Goal: Communication & Community: Answer question/provide support

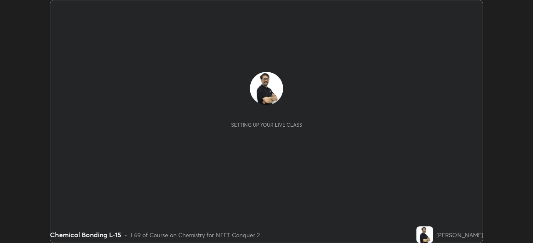
scroll to position [243, 532]
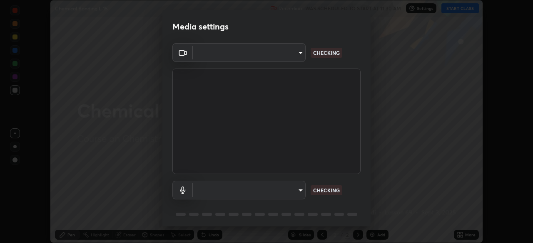
type input "e68af464f7f9ec2662c8dd58f0462b2d9bd4a3adfc91c634b4d9ed550f7d79d6"
click at [212, 190] on body "Erase all Chemical Bonding L-15 Recording WAS SCHEDULED TO START AT 11:30 AM Se…" at bounding box center [266, 121] width 533 height 243
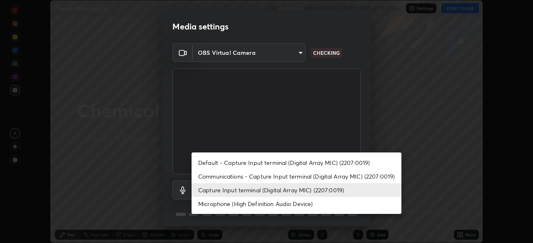
click at [208, 176] on li "Communications - Capture Input terminal (Digital Array MIC) (2207:0019)" at bounding box center [296, 177] width 210 height 14
type input "communications"
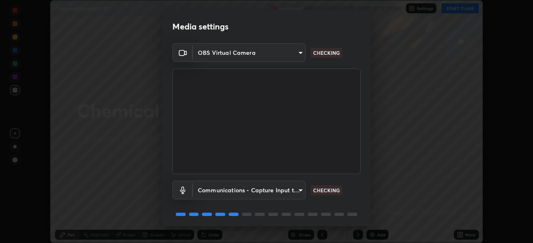
scroll to position [30, 0]
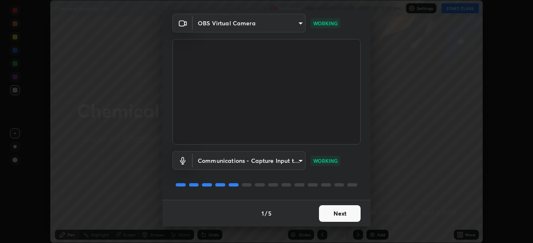
click at [340, 216] on button "Next" at bounding box center [340, 214] width 42 height 17
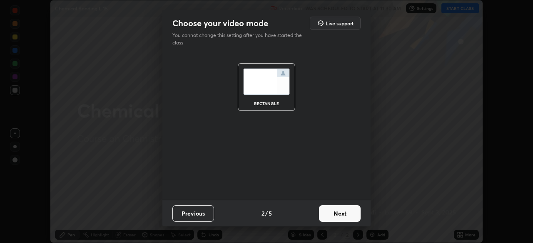
click at [344, 213] on button "Next" at bounding box center [340, 214] width 42 height 17
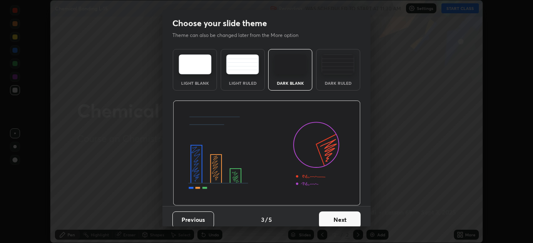
click at [348, 219] on button "Next" at bounding box center [340, 220] width 42 height 17
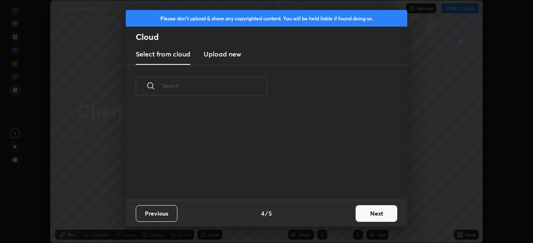
scroll to position [92, 267]
click at [367, 215] on button "Next" at bounding box center [376, 214] width 42 height 17
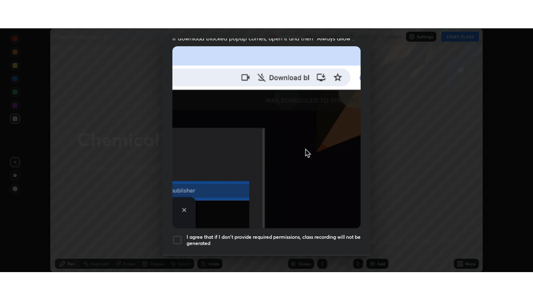
scroll to position [199, 0]
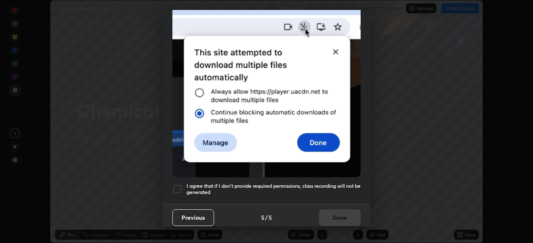
click at [174, 188] on div at bounding box center [177, 189] width 10 height 10
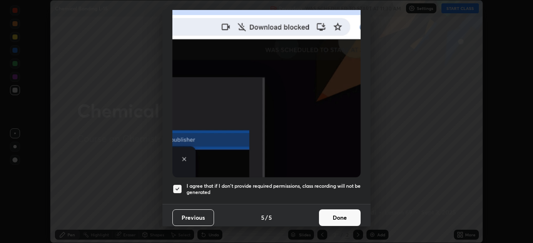
click at [341, 213] on button "Done" at bounding box center [340, 218] width 42 height 17
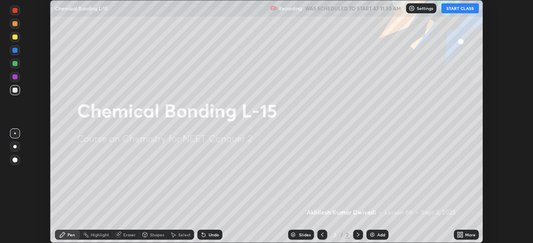
click at [461, 234] on icon at bounding box center [461, 234] width 2 height 2
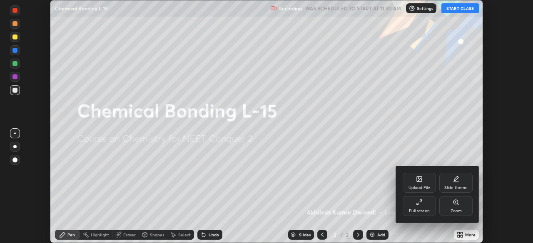
click at [420, 201] on icon at bounding box center [421, 201] width 2 height 2
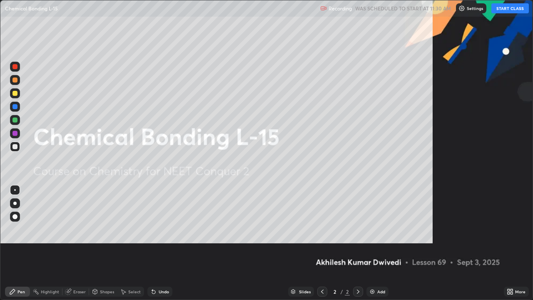
scroll to position [300, 533]
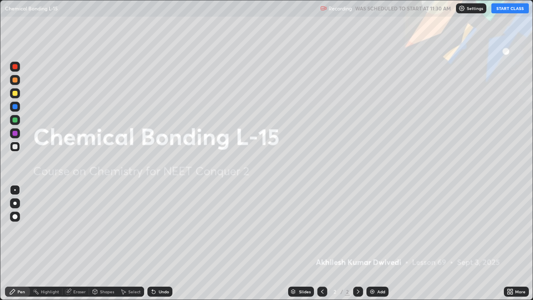
click at [370, 243] on img at bounding box center [372, 291] width 7 height 7
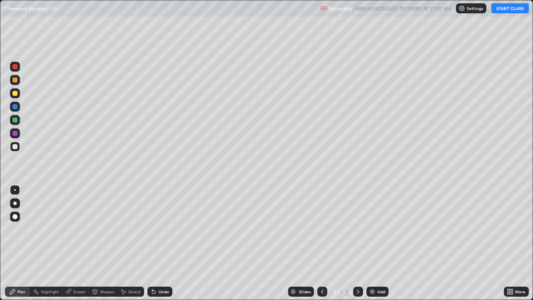
click at [506, 10] on button "START CLASS" at bounding box center [509, 8] width 37 height 10
click at [74, 243] on div "Eraser" at bounding box center [79, 291] width 12 height 4
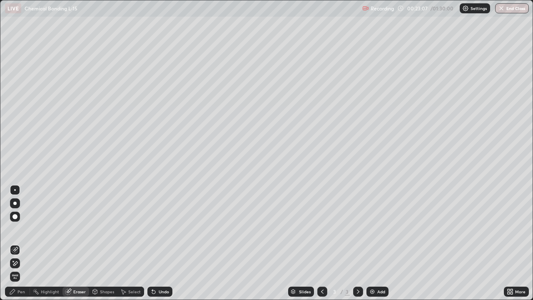
click at [20, 243] on div "Pen" at bounding box center [20, 291] width 7 height 4
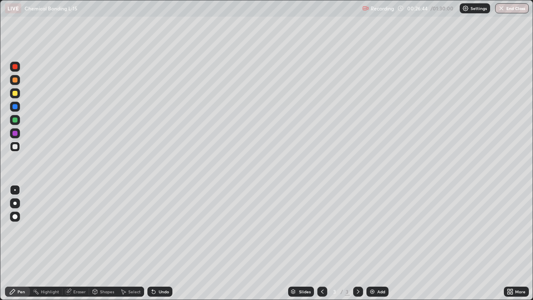
click at [370, 243] on img at bounding box center [372, 291] width 7 height 7
click at [77, 243] on div "Eraser" at bounding box center [79, 291] width 12 height 4
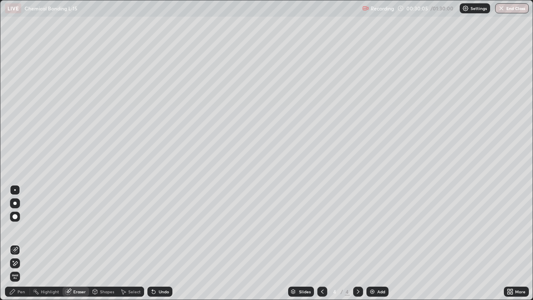
click at [22, 243] on div "Pen" at bounding box center [20, 291] width 7 height 4
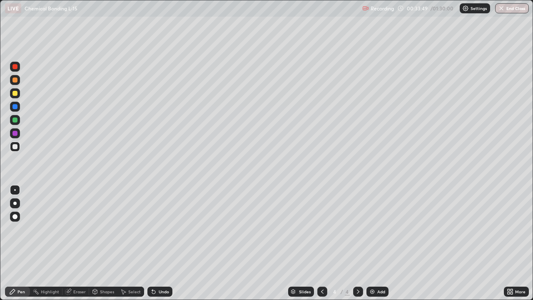
click at [372, 243] on img at bounding box center [372, 291] width 7 height 7
click at [370, 243] on img at bounding box center [372, 291] width 7 height 7
click at [374, 243] on img at bounding box center [372, 291] width 7 height 7
click at [372, 243] on img at bounding box center [372, 291] width 7 height 7
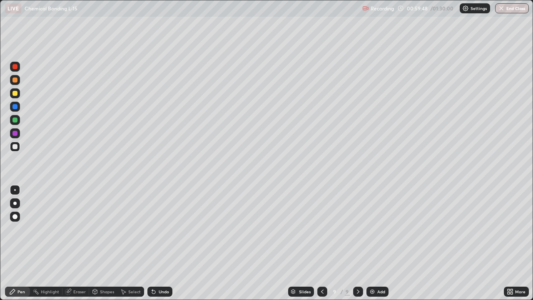
click at [372, 243] on img at bounding box center [372, 291] width 7 height 7
click at [373, 243] on img at bounding box center [372, 291] width 7 height 7
click at [511, 9] on button "End Class" at bounding box center [512, 8] width 34 height 10
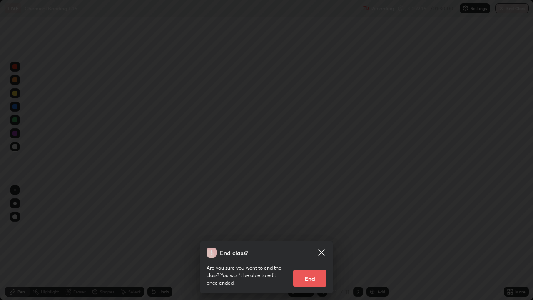
click at [318, 243] on button "End" at bounding box center [309, 278] width 33 height 17
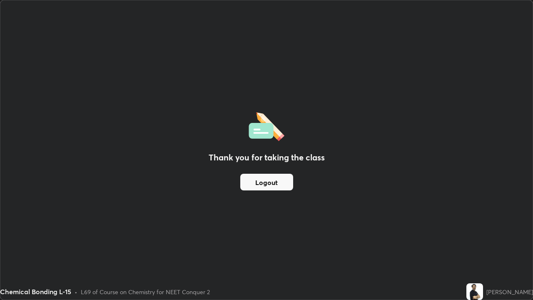
click at [267, 182] on button "Logout" at bounding box center [266, 182] width 53 height 17
click at [259, 186] on button "Logout" at bounding box center [266, 182] width 53 height 17
